Goal: Book appointment/travel/reservation

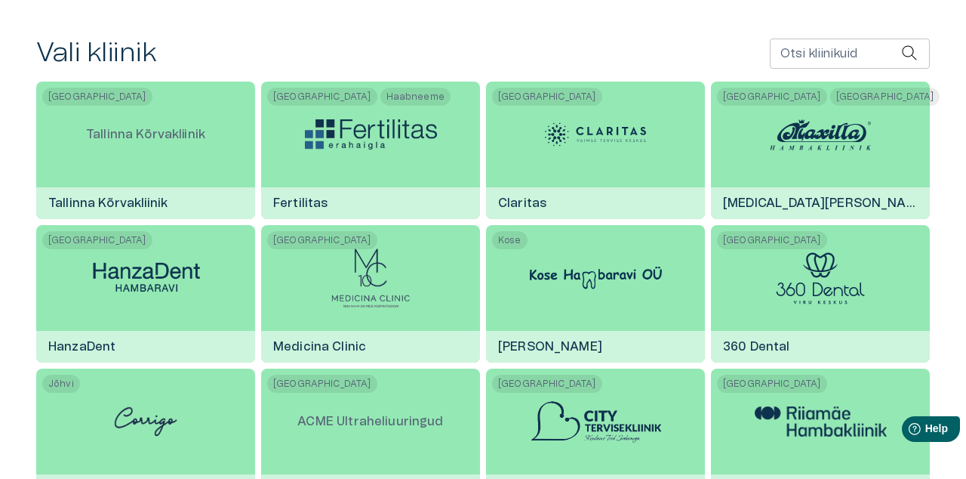
scroll to position [310, 0]
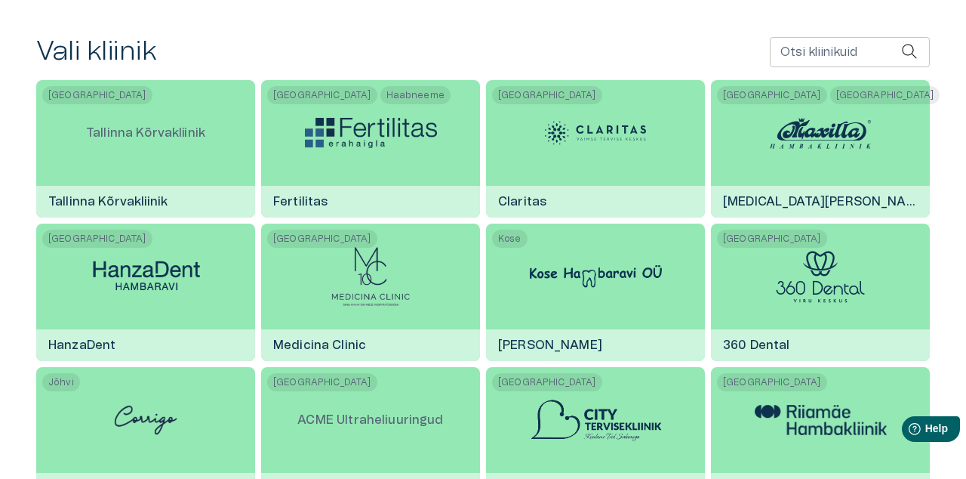
click at [816, 425] on img at bounding box center [821, 420] width 132 height 30
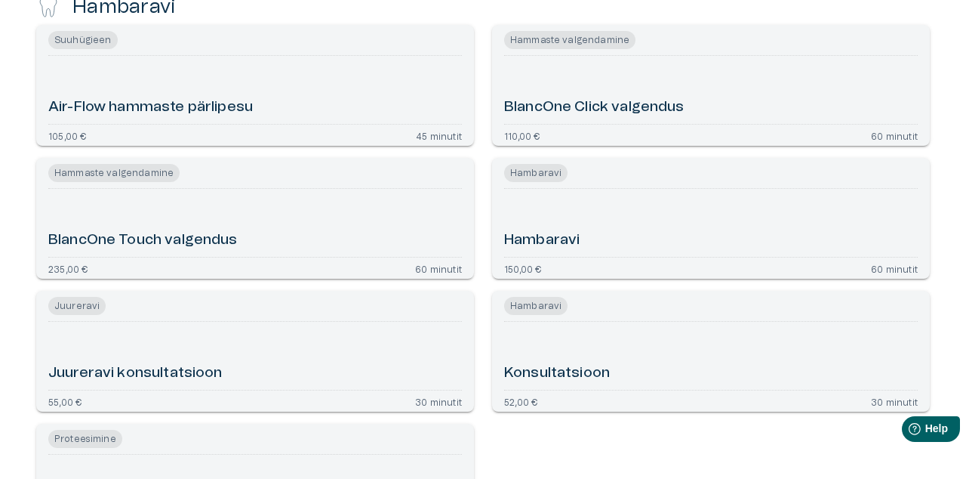
scroll to position [441, 0]
click at [264, 478] on div "Proteesimise konsultatsioon" at bounding box center [255, 487] width 414 height 56
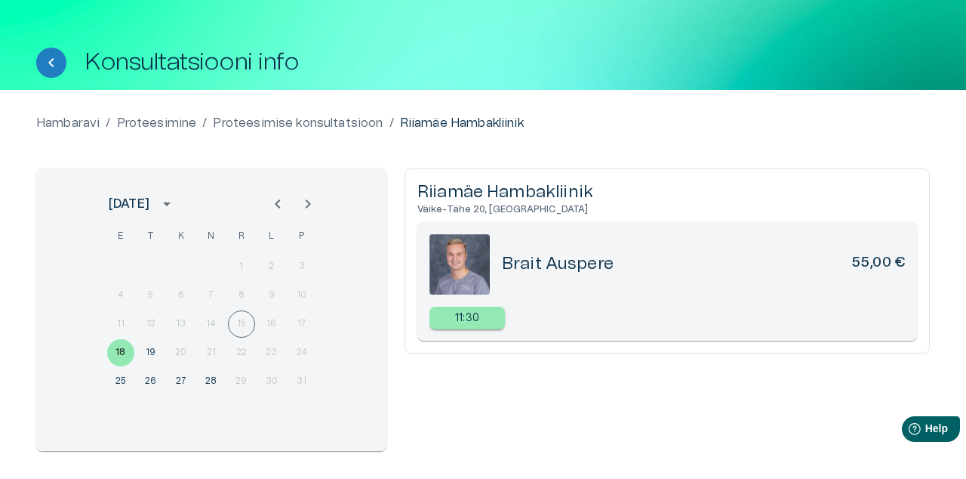
scroll to position [54, 0]
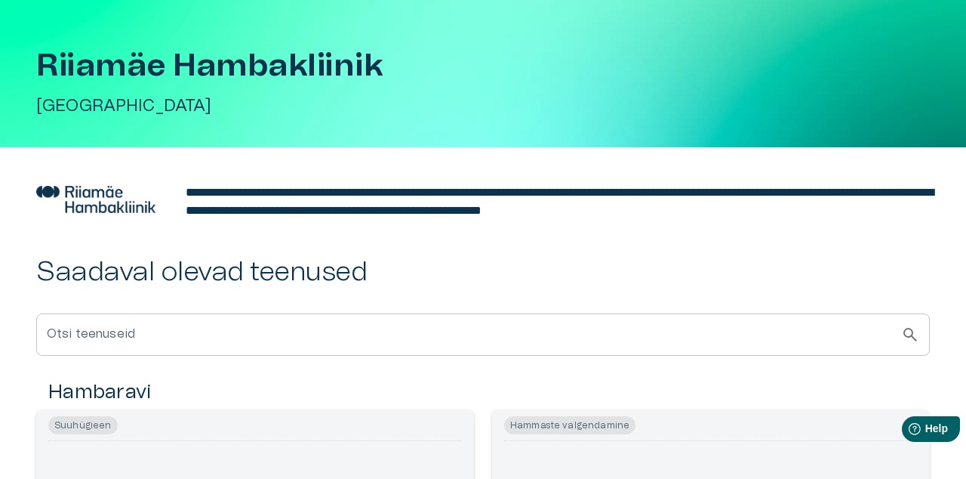
scroll to position [441, 0]
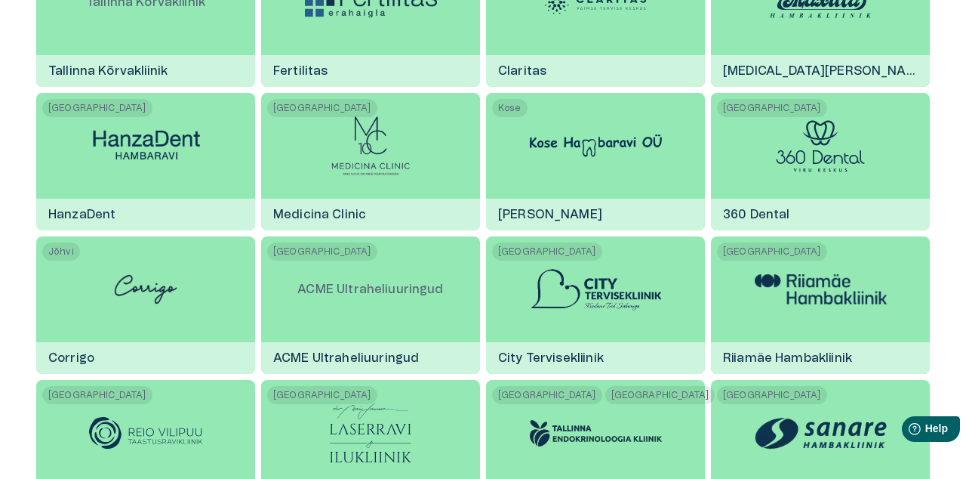
scroll to position [310, 0]
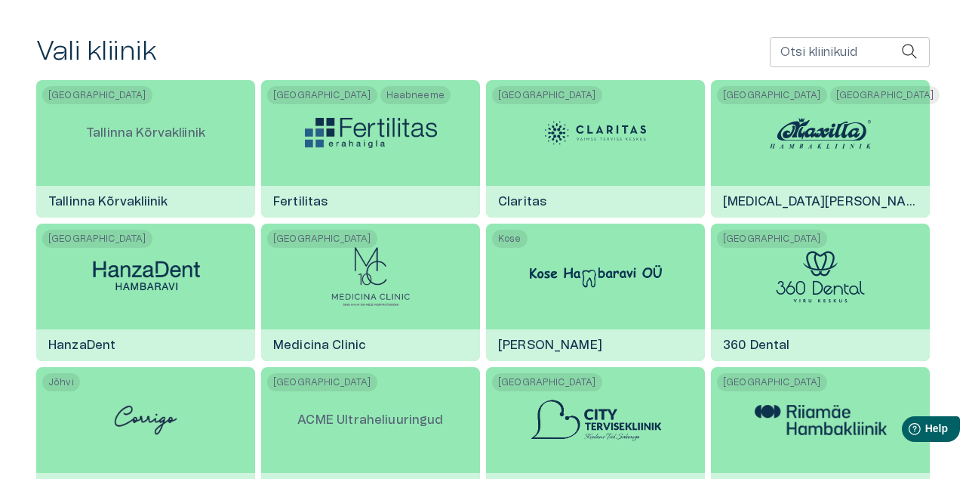
click at [366, 283] on img at bounding box center [371, 276] width 80 height 60
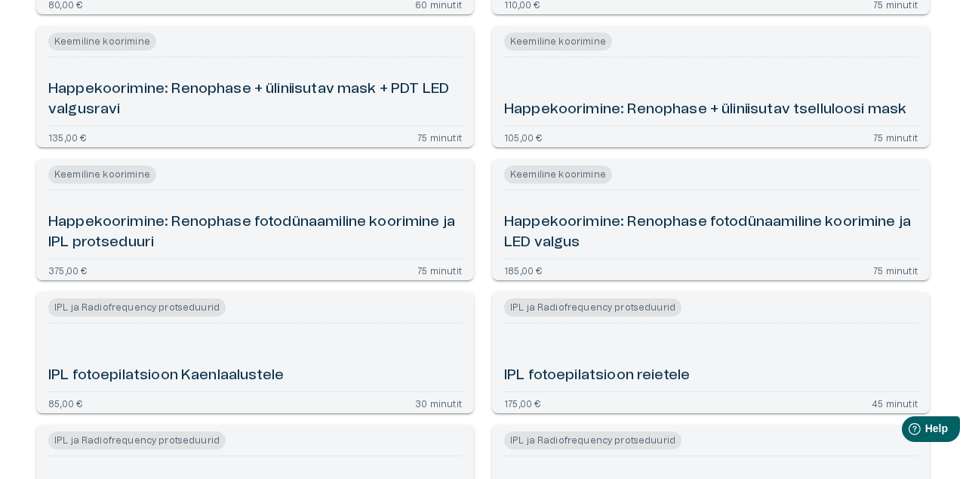
scroll to position [1522, 0]
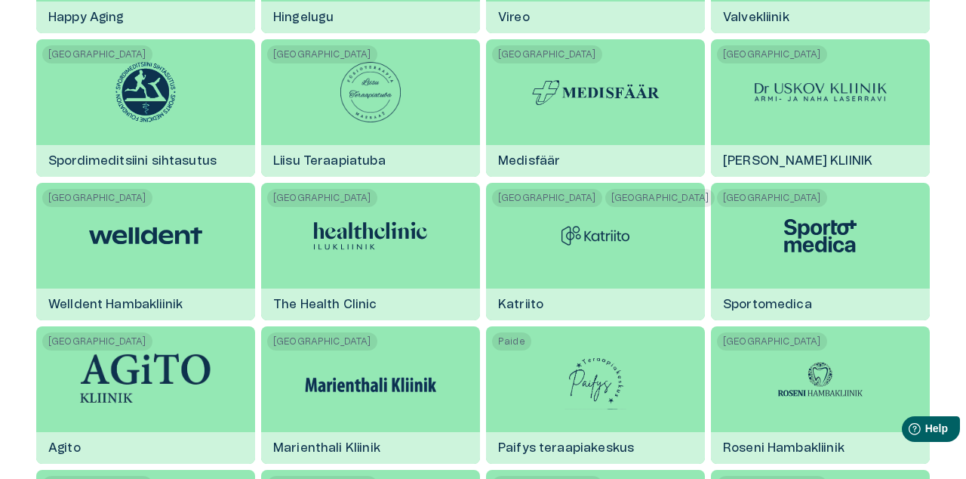
scroll to position [1069, 0]
click at [131, 393] on img at bounding box center [146, 379] width 132 height 52
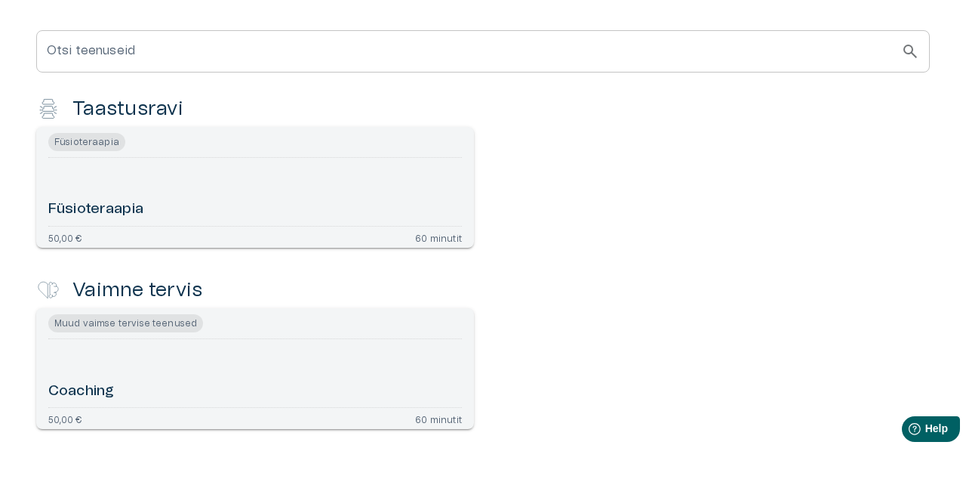
scroll to position [374, 0]
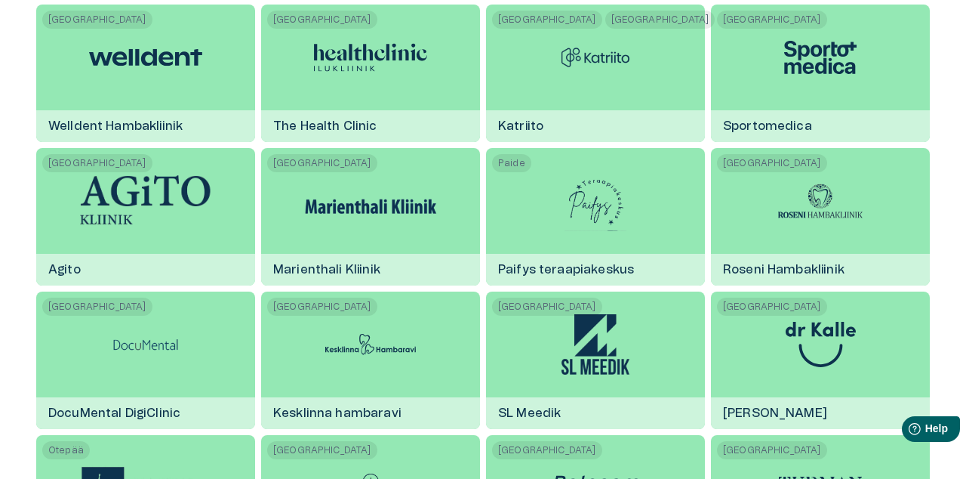
scroll to position [1247, 0]
click at [131, 356] on img at bounding box center [145, 343] width 75 height 60
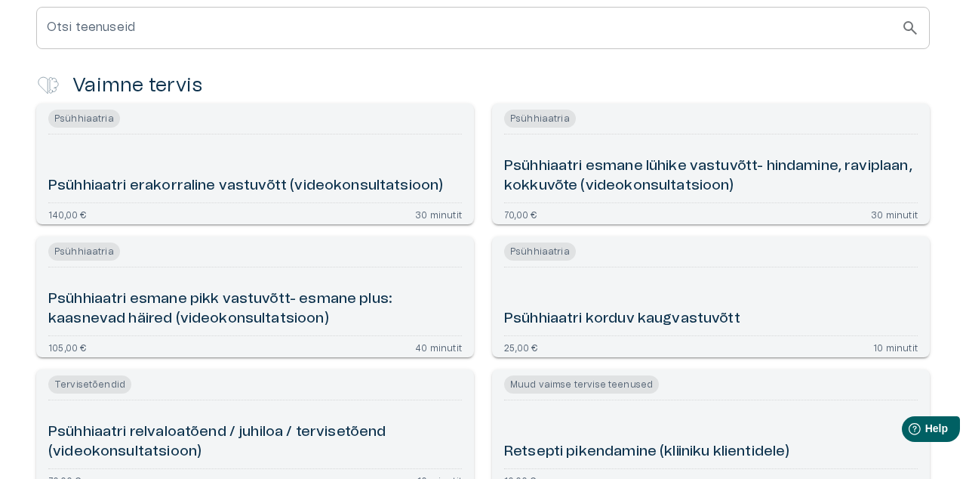
scroll to position [380, 0]
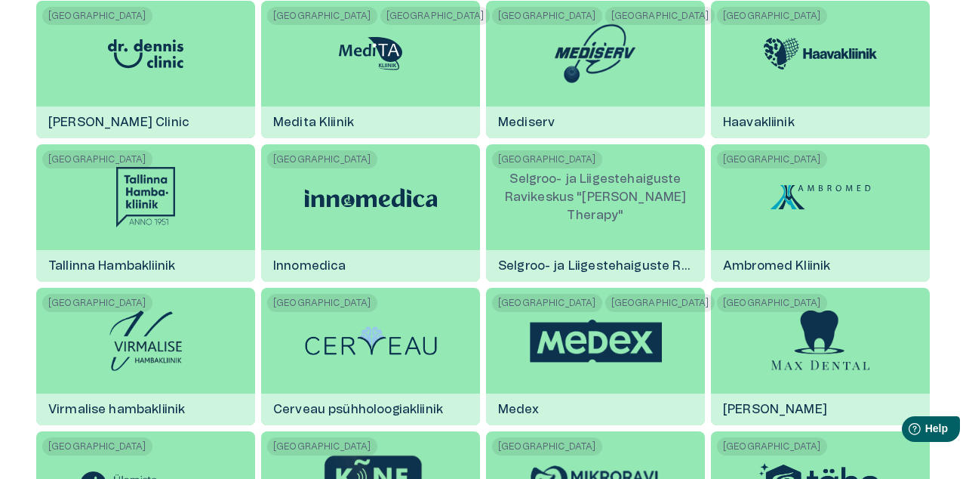
scroll to position [1825, 0]
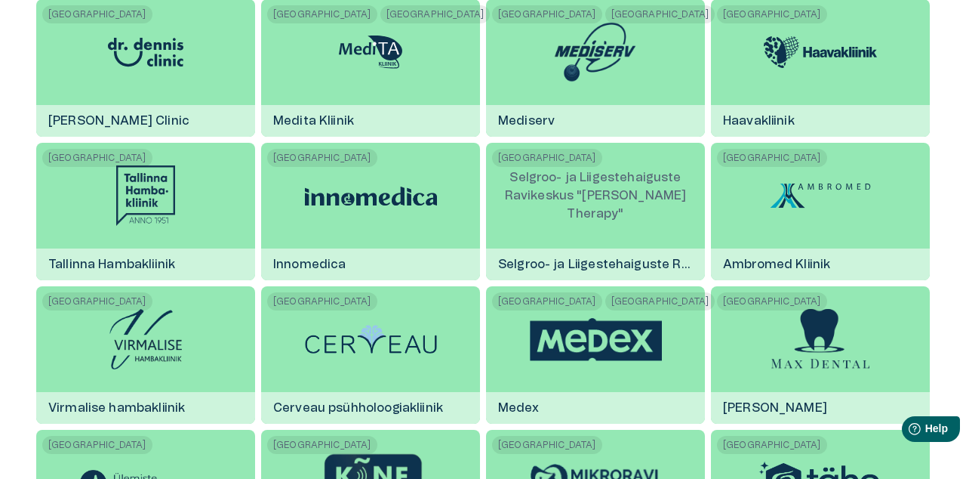
click at [823, 343] on img at bounding box center [820, 339] width 98 height 60
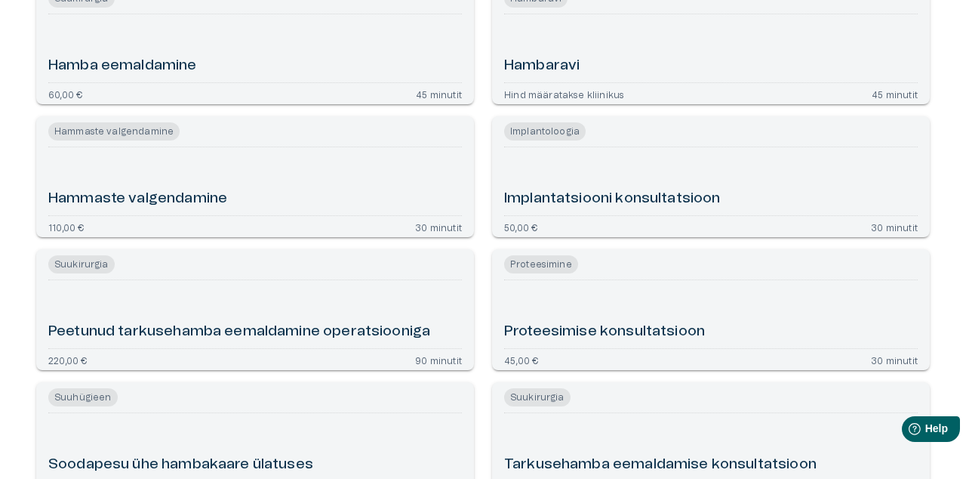
scroll to position [593, 0]
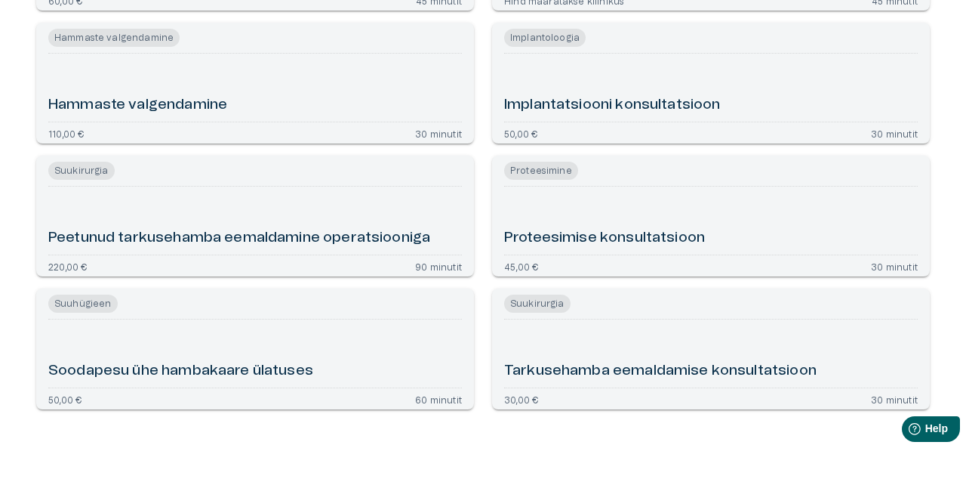
click at [637, 236] on h6 "Proteesimise konsultatsioon" at bounding box center [604, 238] width 201 height 20
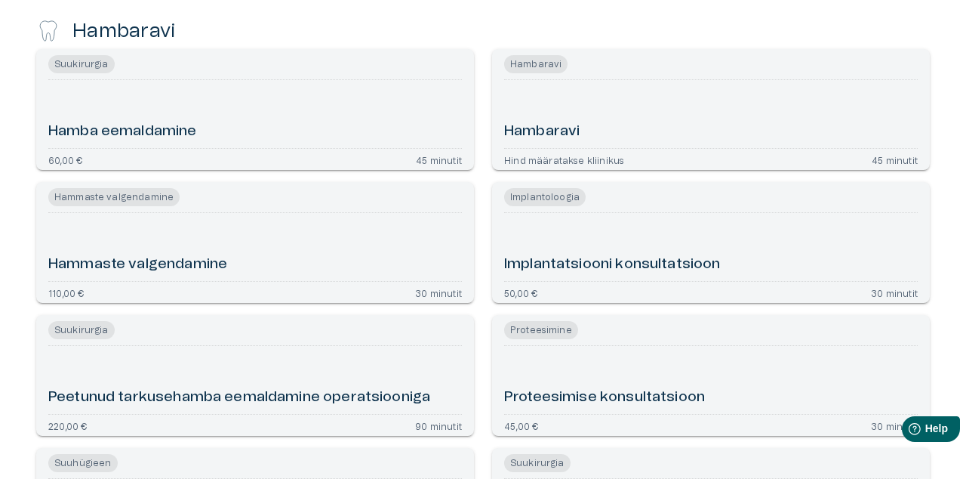
scroll to position [433, 0]
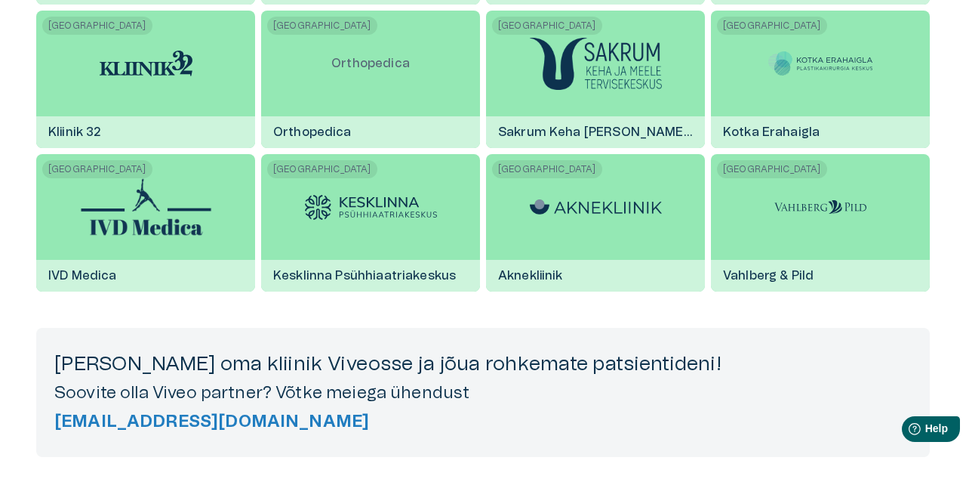
scroll to position [2549, 0]
